Goal: Task Accomplishment & Management: Manage account settings

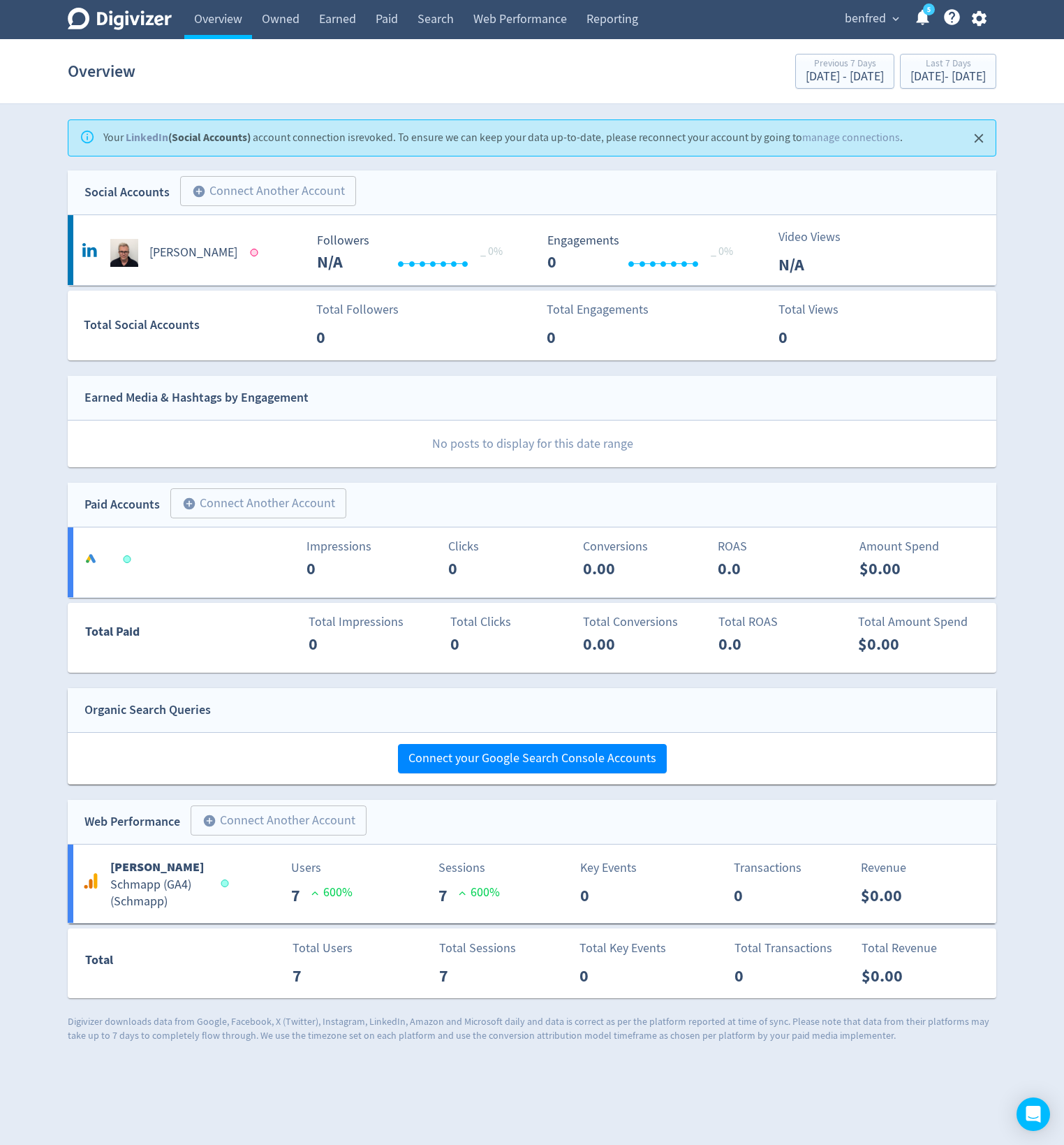
click at [978, 17] on icon "button" at bounding box center [980, 19] width 19 height 19
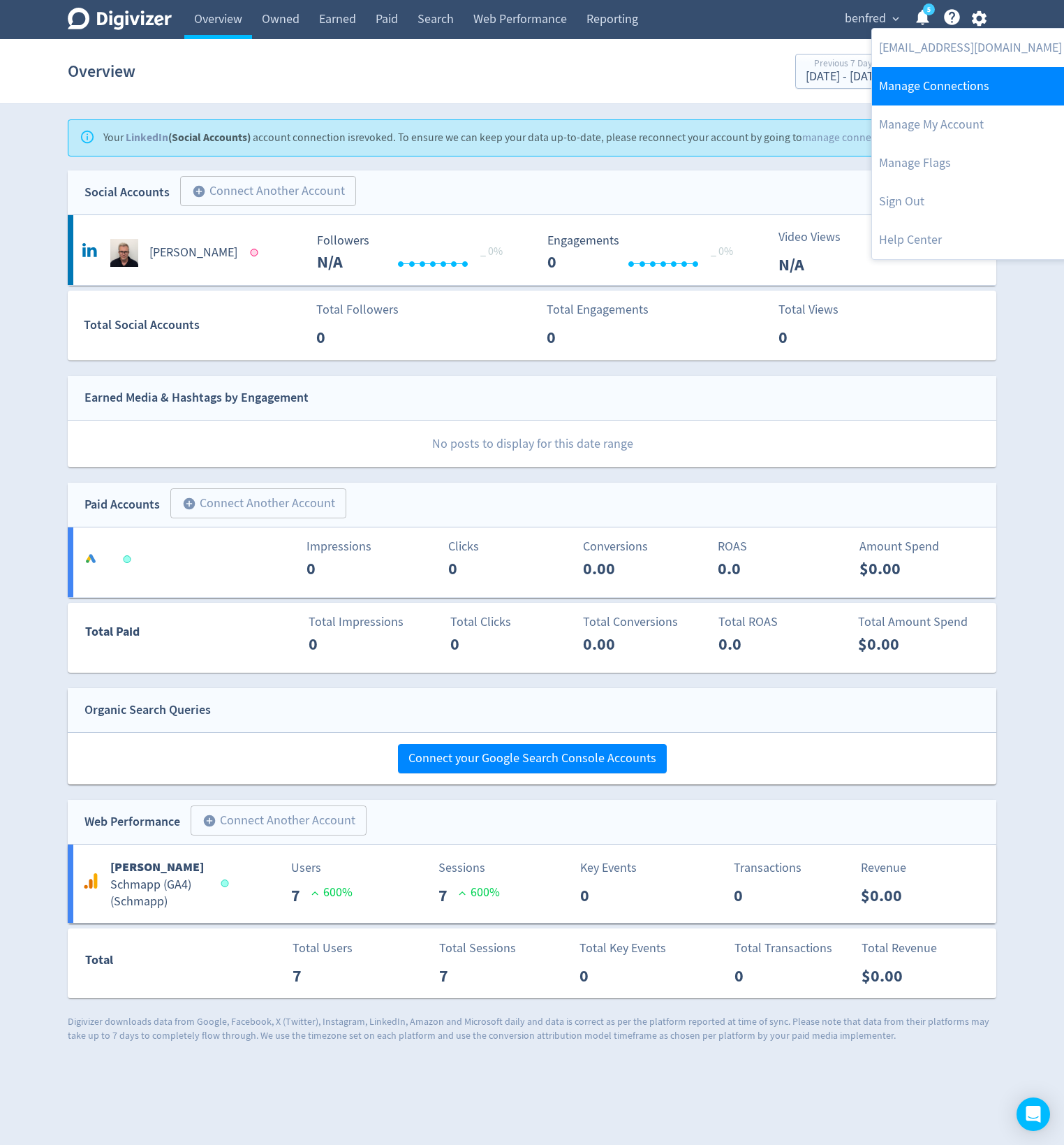
click at [945, 74] on link "Manage Connections" at bounding box center [970, 85] width 197 height 38
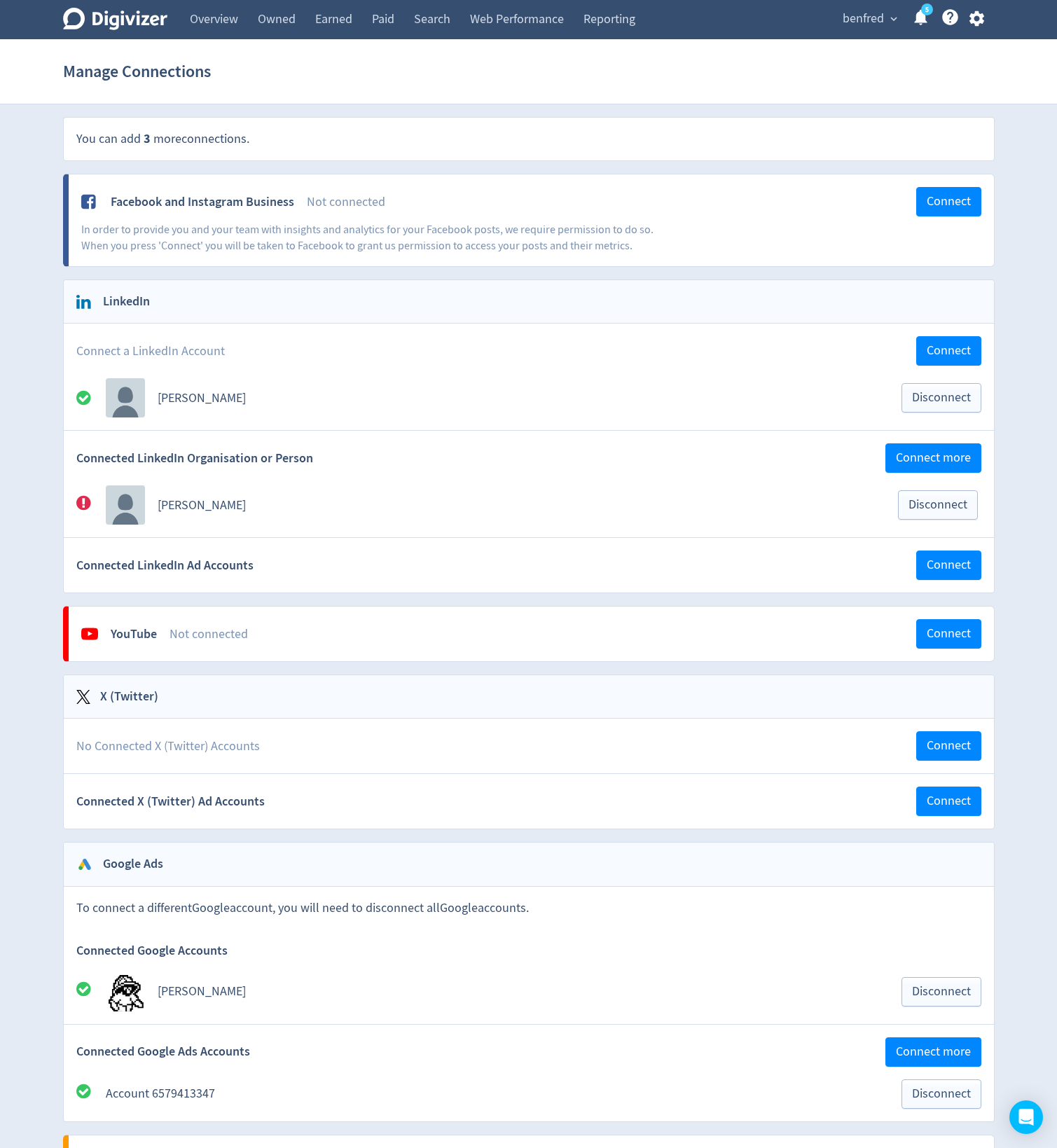
click at [80, 497] on icon at bounding box center [84, 503] width 15 height 15
click at [1017, 284] on div "Digivizer Logo [PERSON_NAME] Logo Overview Owned Earned Paid Search Web Perform…" at bounding box center [528, 1017] width 1057 height 2033
click at [773, 112] on div "Digivizer Logo [PERSON_NAME] Logo Overview Owned Earned Paid Search Web Perform…" at bounding box center [528, 1017] width 1057 height 2033
click at [856, 23] on span "benfred" at bounding box center [863, 19] width 41 height 22
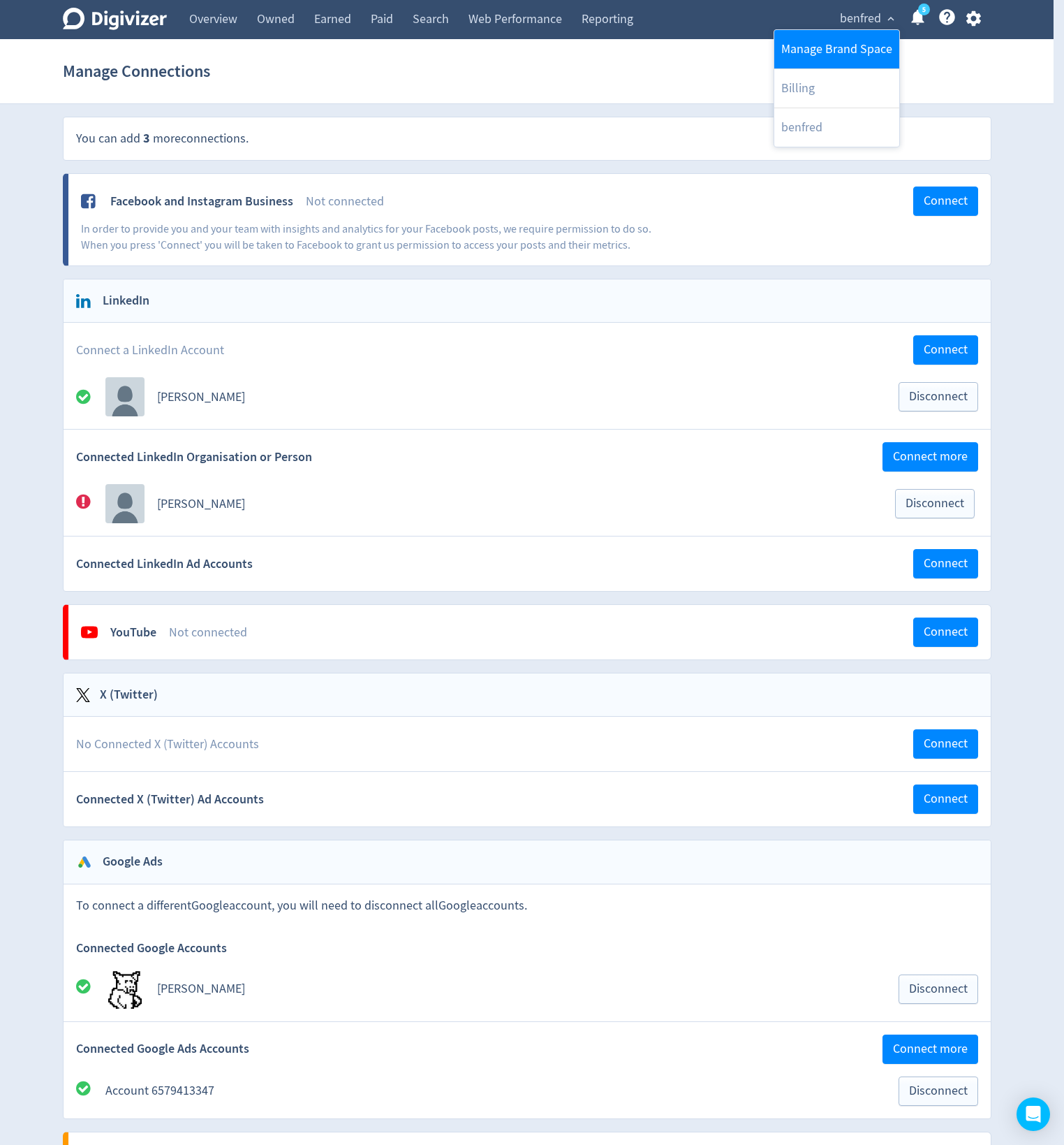
click at [838, 46] on link "Manage Brand Space" at bounding box center [837, 48] width 125 height 38
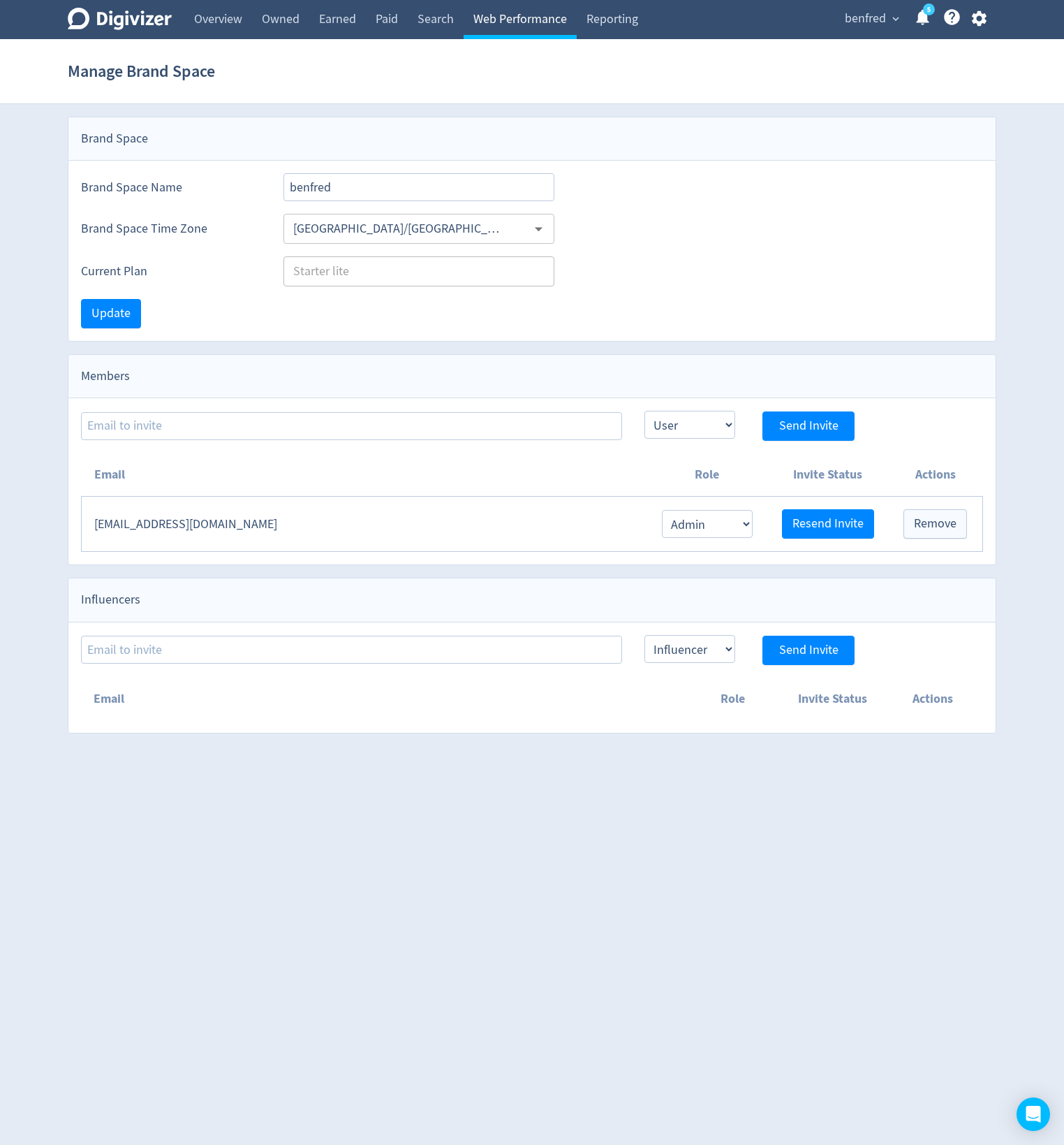
click at [488, 19] on link "Web Performance" at bounding box center [520, 20] width 113 height 39
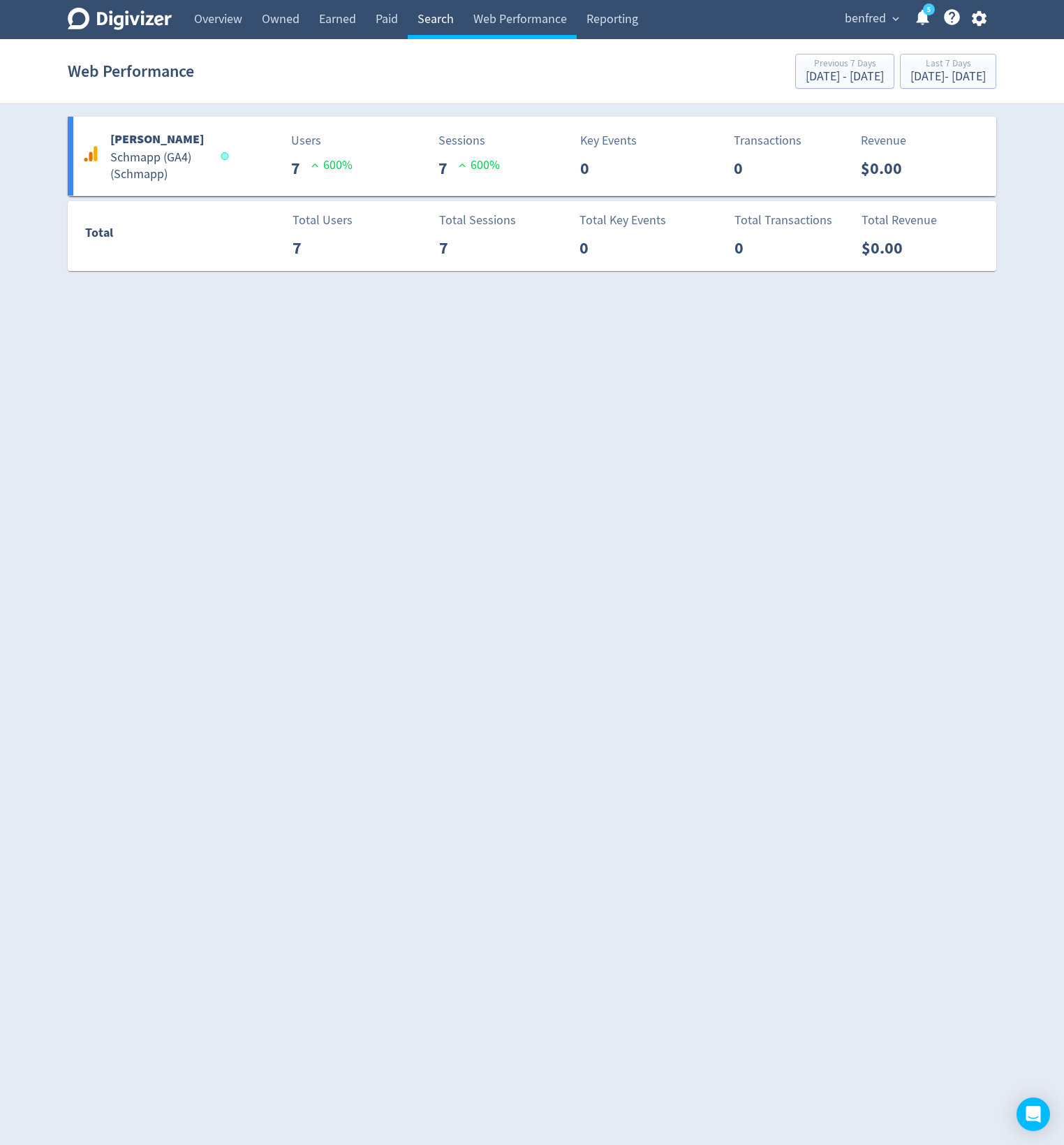
click at [427, 19] on link "Search" at bounding box center [435, 20] width 56 height 39
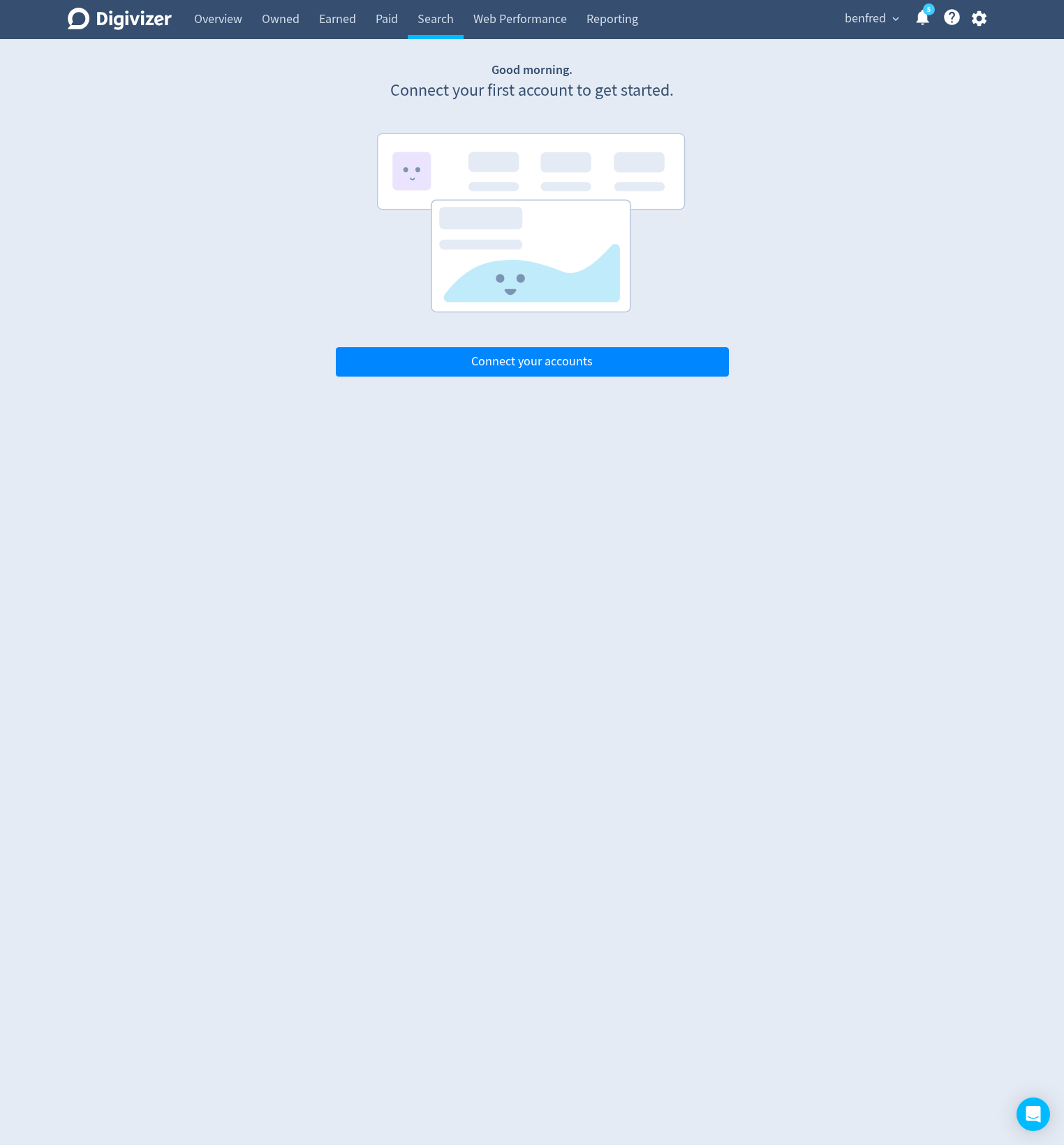
click at [973, 26] on icon "button" at bounding box center [980, 19] width 19 height 19
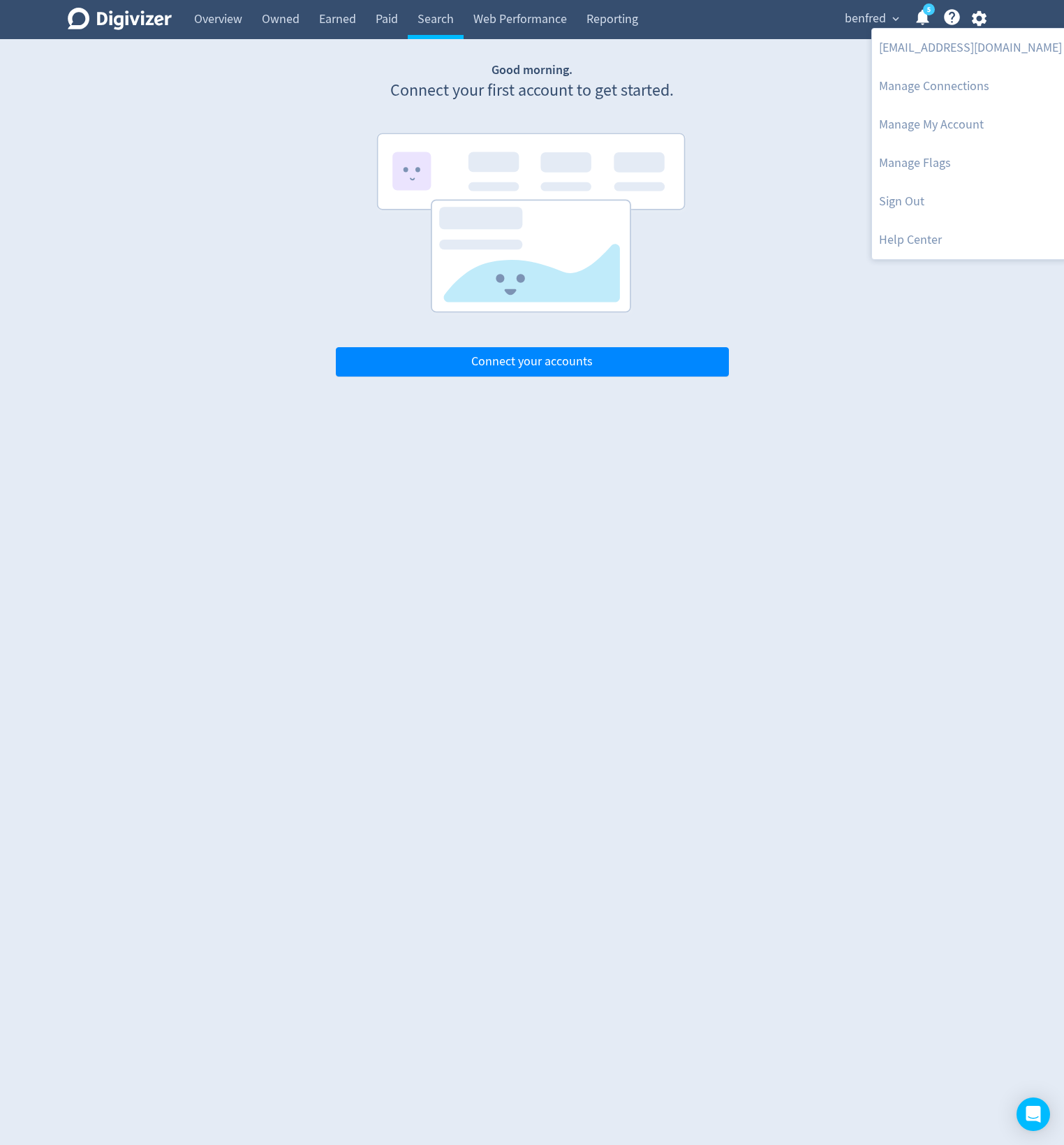
click at [787, 134] on div at bounding box center [532, 572] width 1064 height 1145
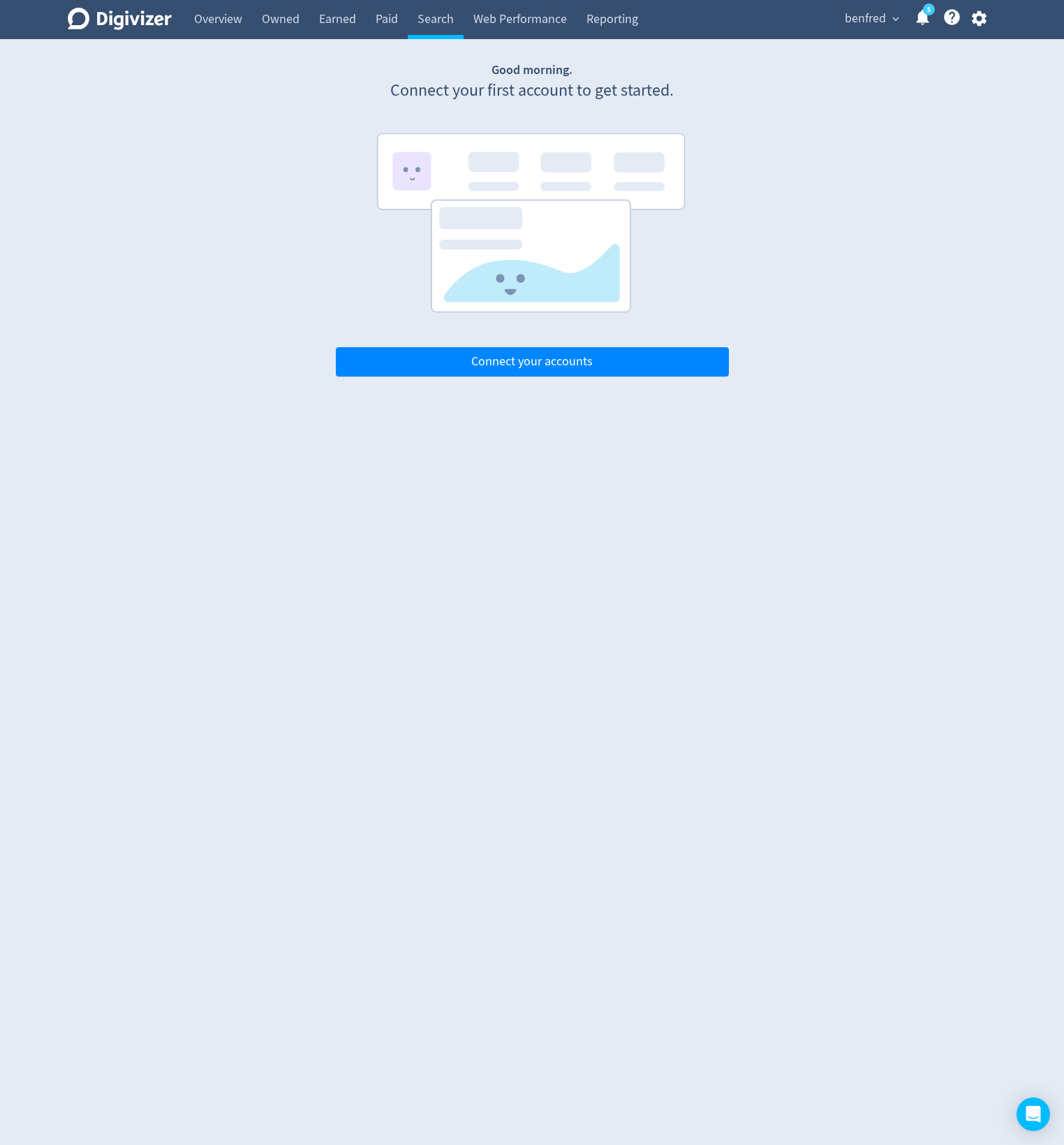
click at [984, 16] on icon "button" at bounding box center [979, 19] width 15 height 16
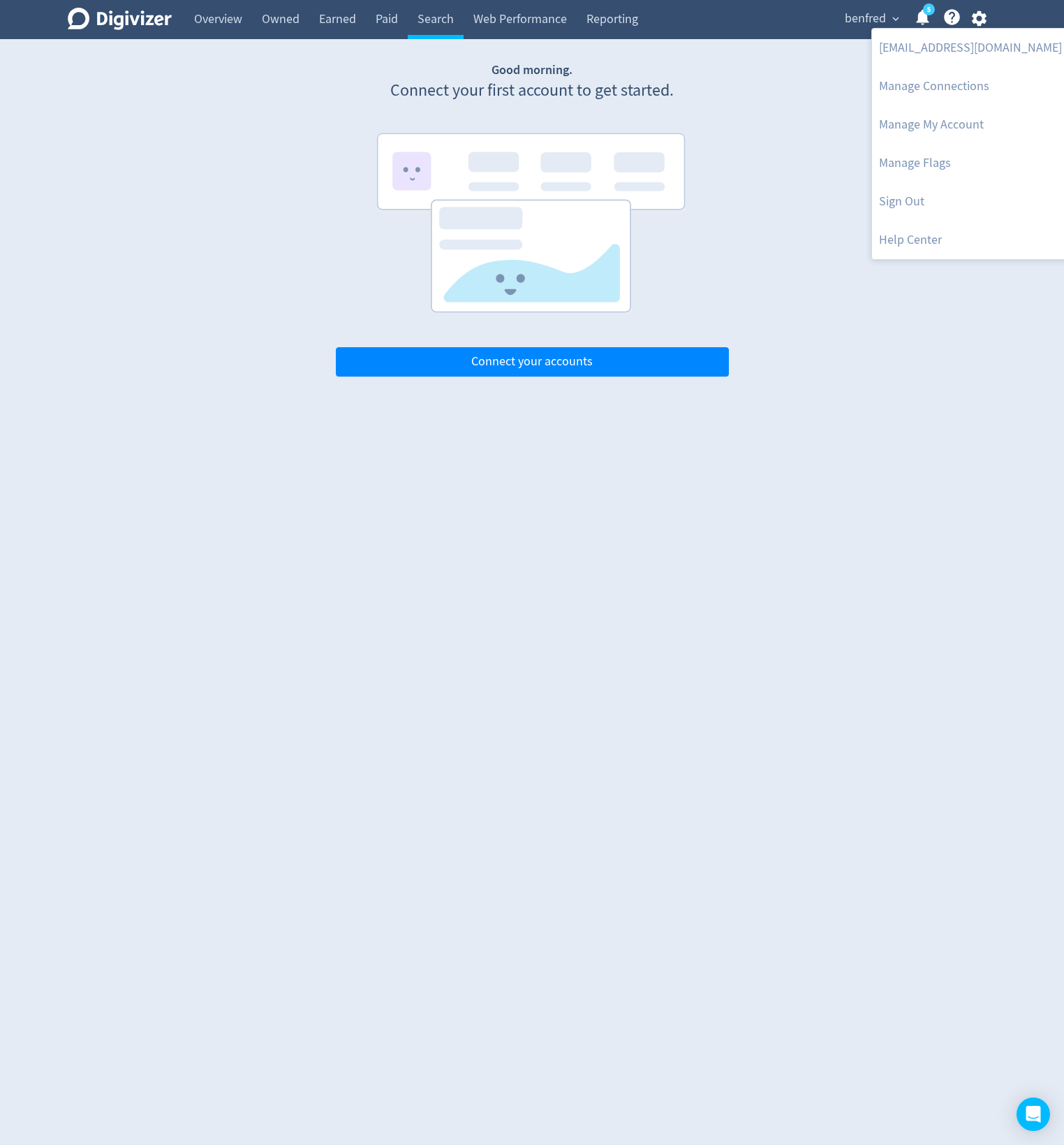
click at [748, 81] on div at bounding box center [532, 572] width 1064 height 1145
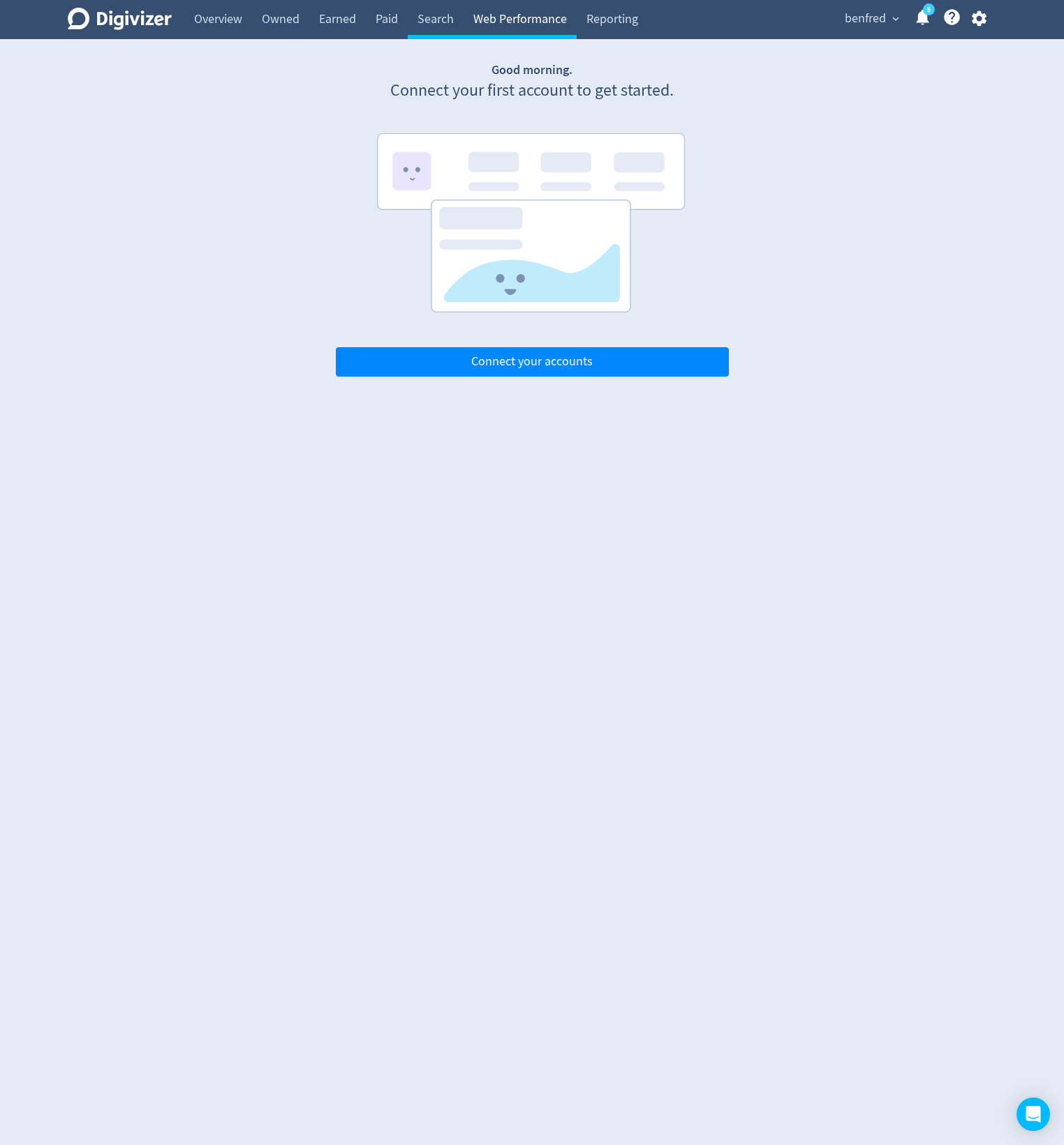
click at [520, 29] on link "Web Performance" at bounding box center [520, 20] width 113 height 39
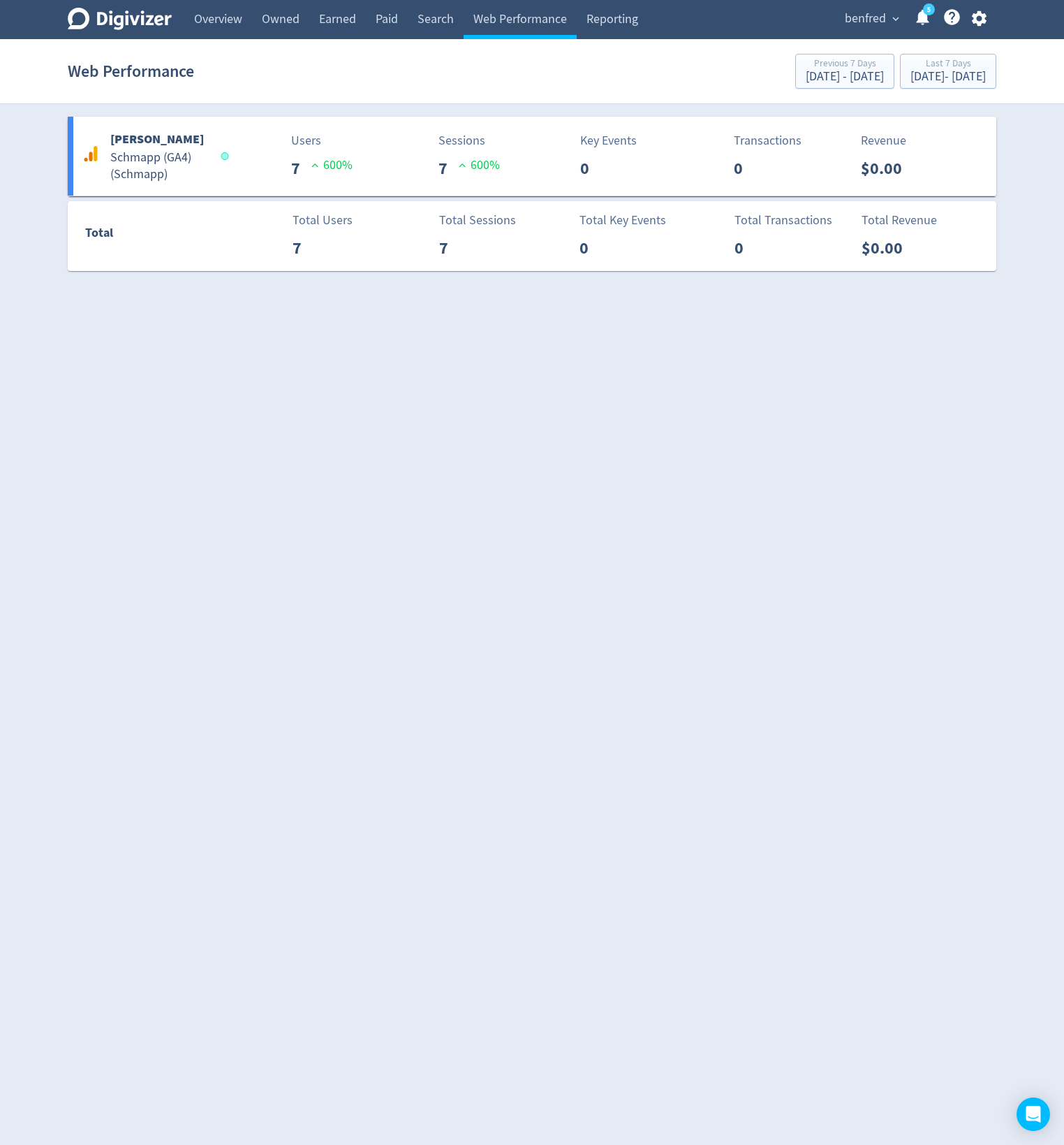
click at [979, 8] on div "[PERSON_NAME] expand_more 5 Help Center - Searchable support on using Digivizer" at bounding box center [914, 20] width 167 height 39
click at [979, 17] on icon "button" at bounding box center [980, 19] width 19 height 19
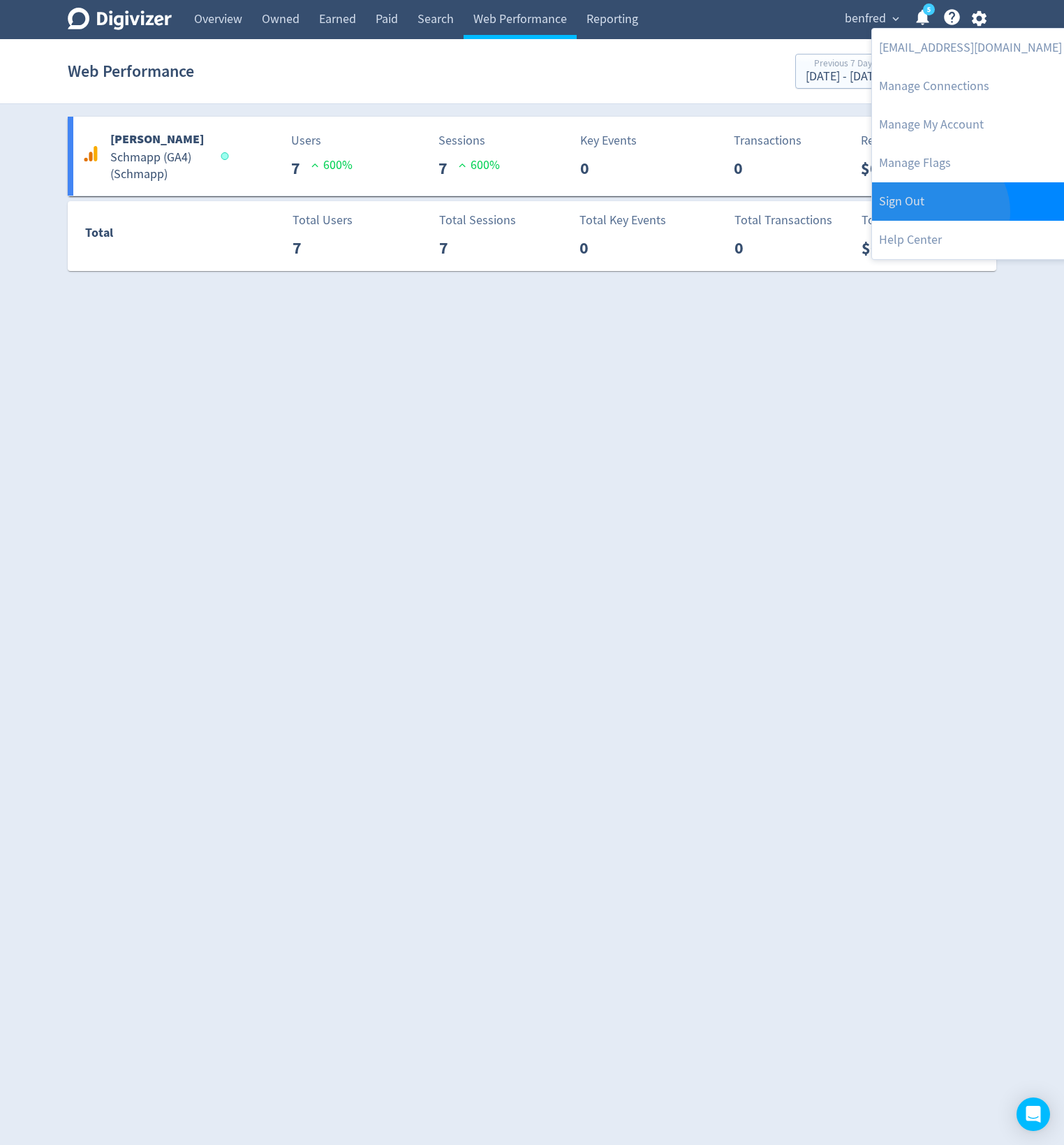
click at [938, 212] on link "Sign Out" at bounding box center [970, 201] width 197 height 38
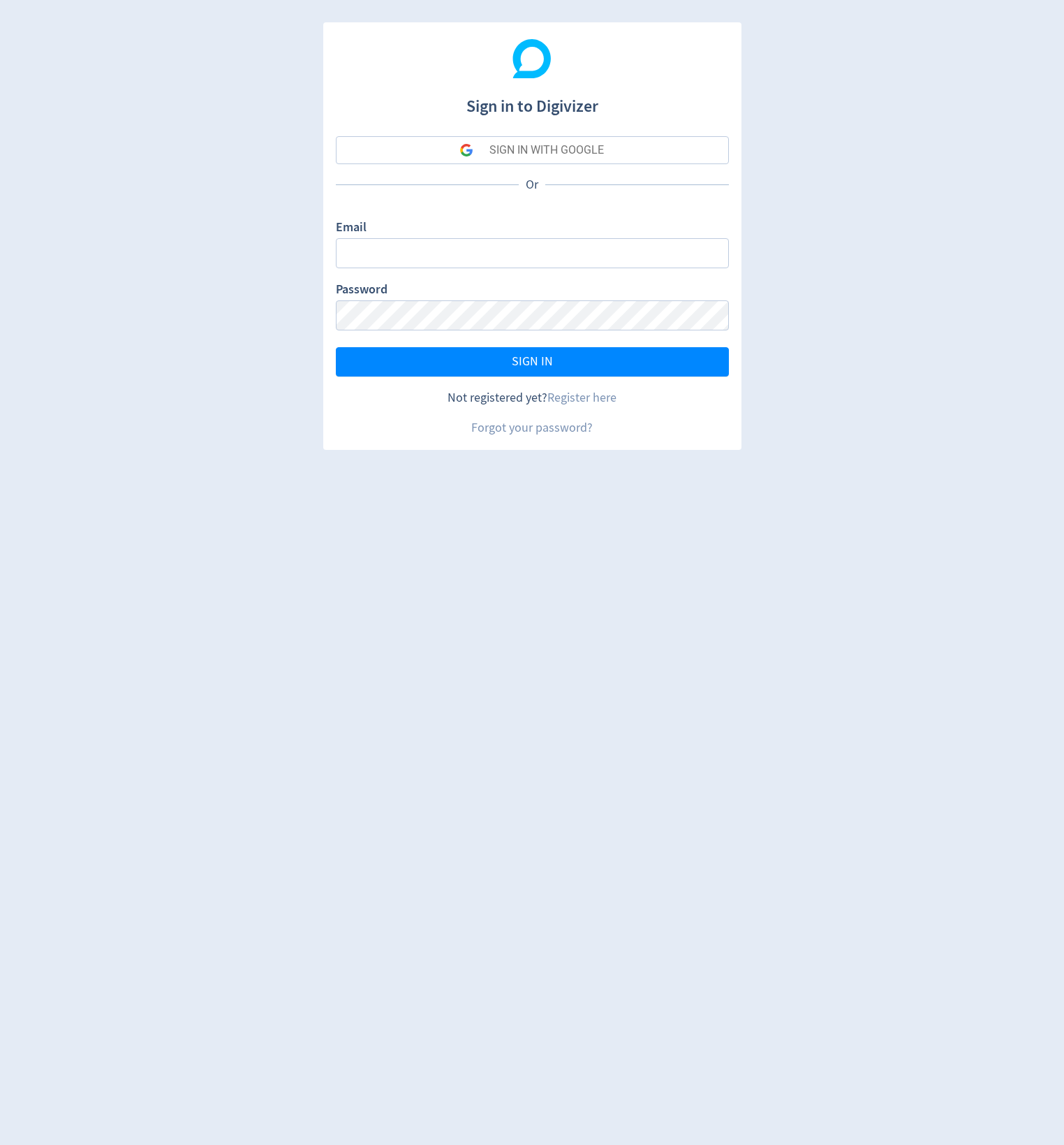
type input "[EMAIL_ADDRESS][PERSON_NAME][DOMAIN_NAME]"
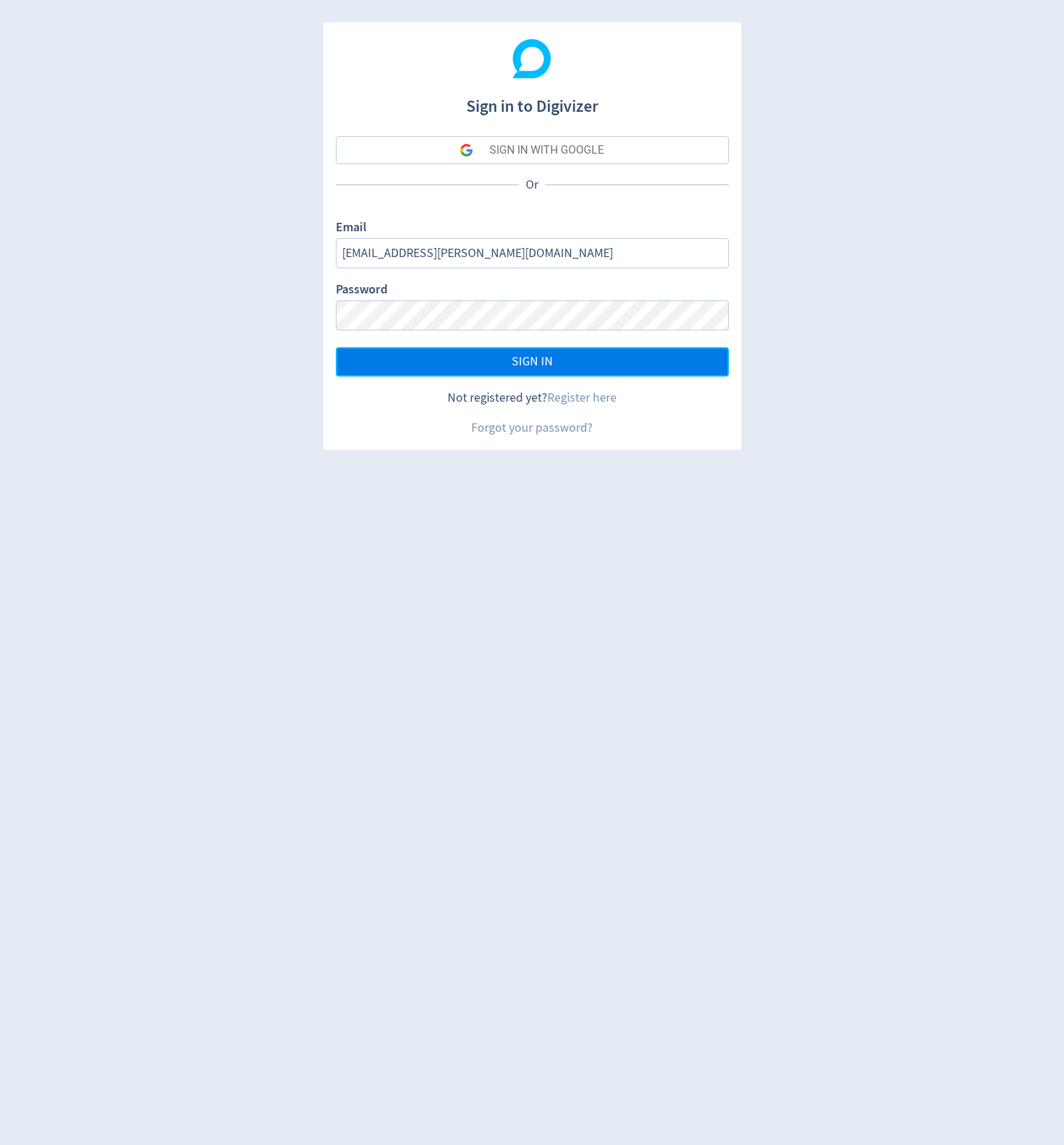
click at [487, 362] on button "SIGN IN" at bounding box center [532, 362] width 393 height 30
